Goal: Manage account settings

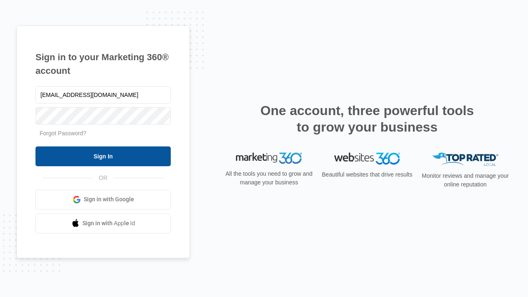
click at [103, 156] on input "Sign In" at bounding box center [102, 156] width 135 height 20
